Goal: Task Accomplishment & Management: Manage account settings

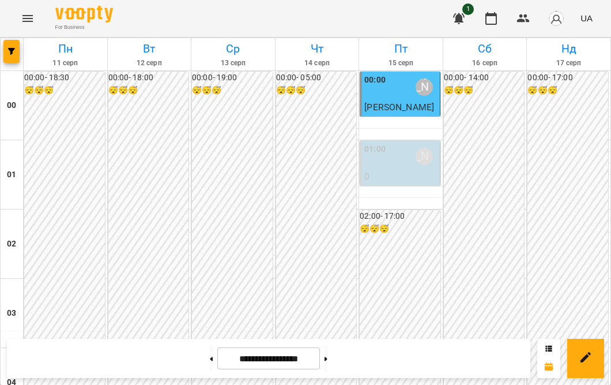
scroll to position [979, 0]
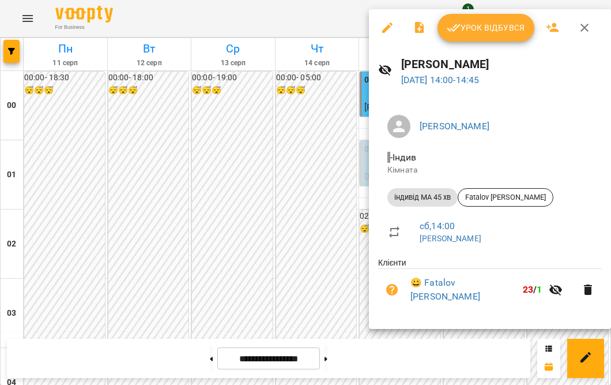
click at [473, 27] on span "Урок відбувся" at bounding box center [486, 28] width 78 height 14
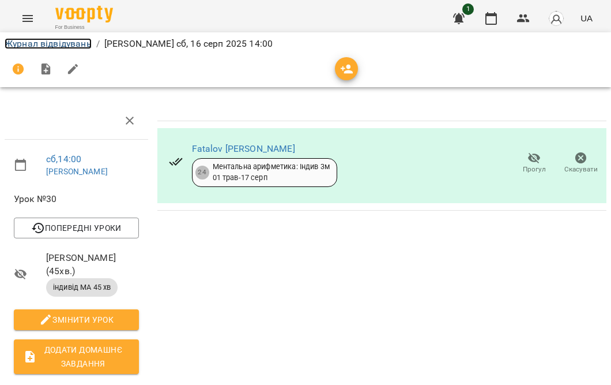
click at [22, 43] on link "Журнал відвідувань" at bounding box center [48, 43] width 87 height 11
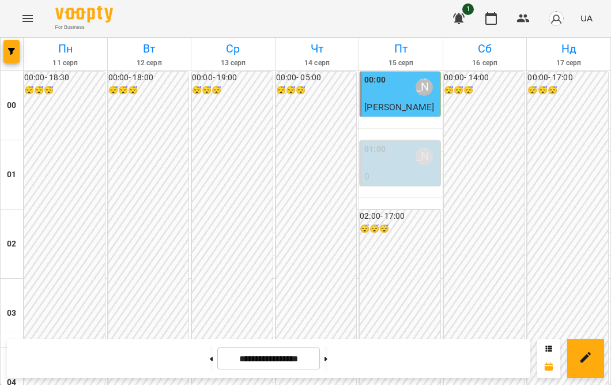
scroll to position [1125, 0]
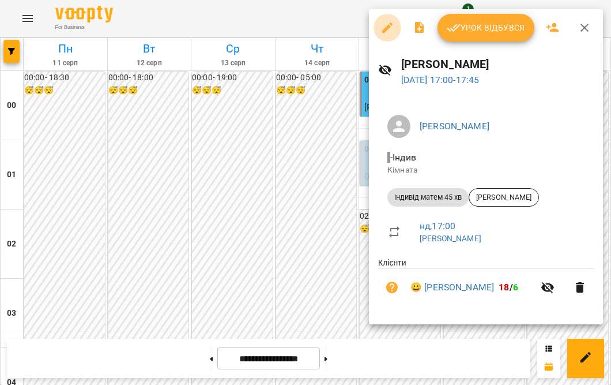
click at [382, 27] on icon "button" at bounding box center [388, 28] width 14 height 14
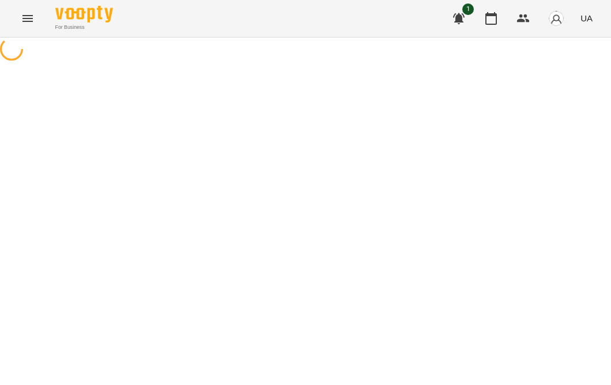
select select "**********"
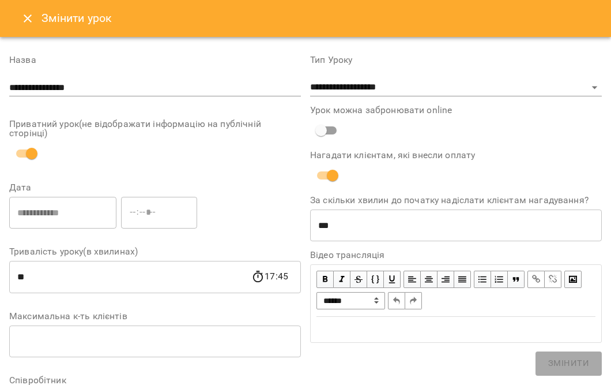
click at [24, 20] on icon "Close" at bounding box center [28, 18] width 8 height 8
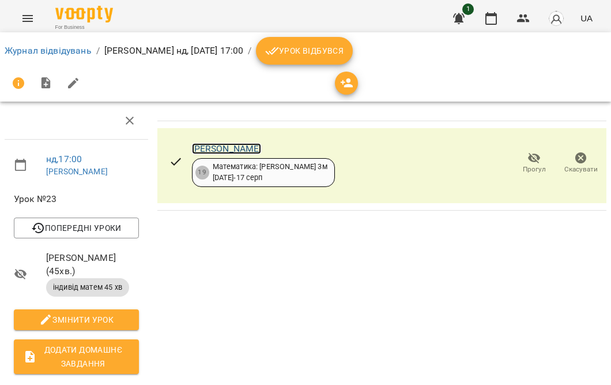
click at [220, 148] on link "[PERSON_NAME]" at bounding box center [227, 148] width 70 height 11
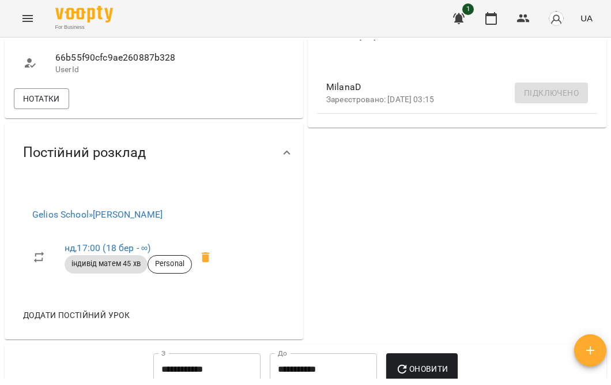
scroll to position [371, 0]
click at [32, 105] on span "Нотатки" at bounding box center [41, 98] width 37 height 14
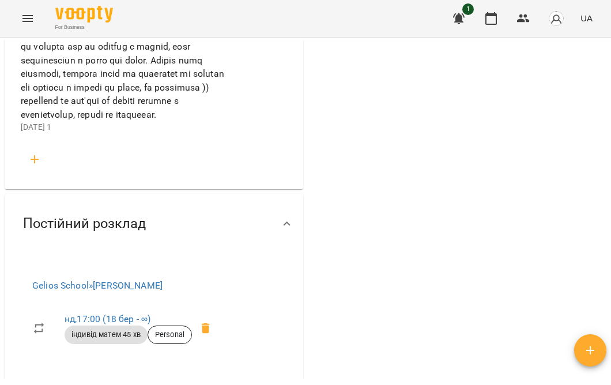
scroll to position [1297, 0]
